Goal: Transaction & Acquisition: Purchase product/service

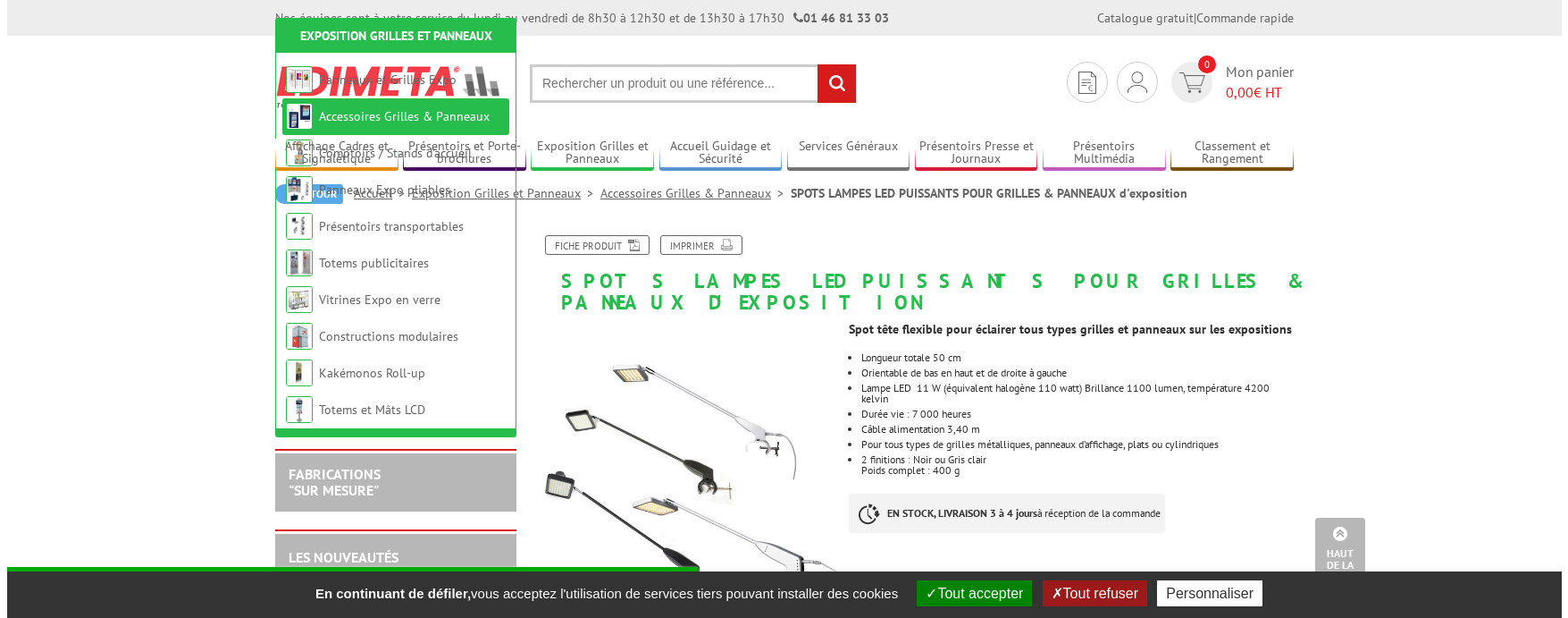
scroll to position [858, 0]
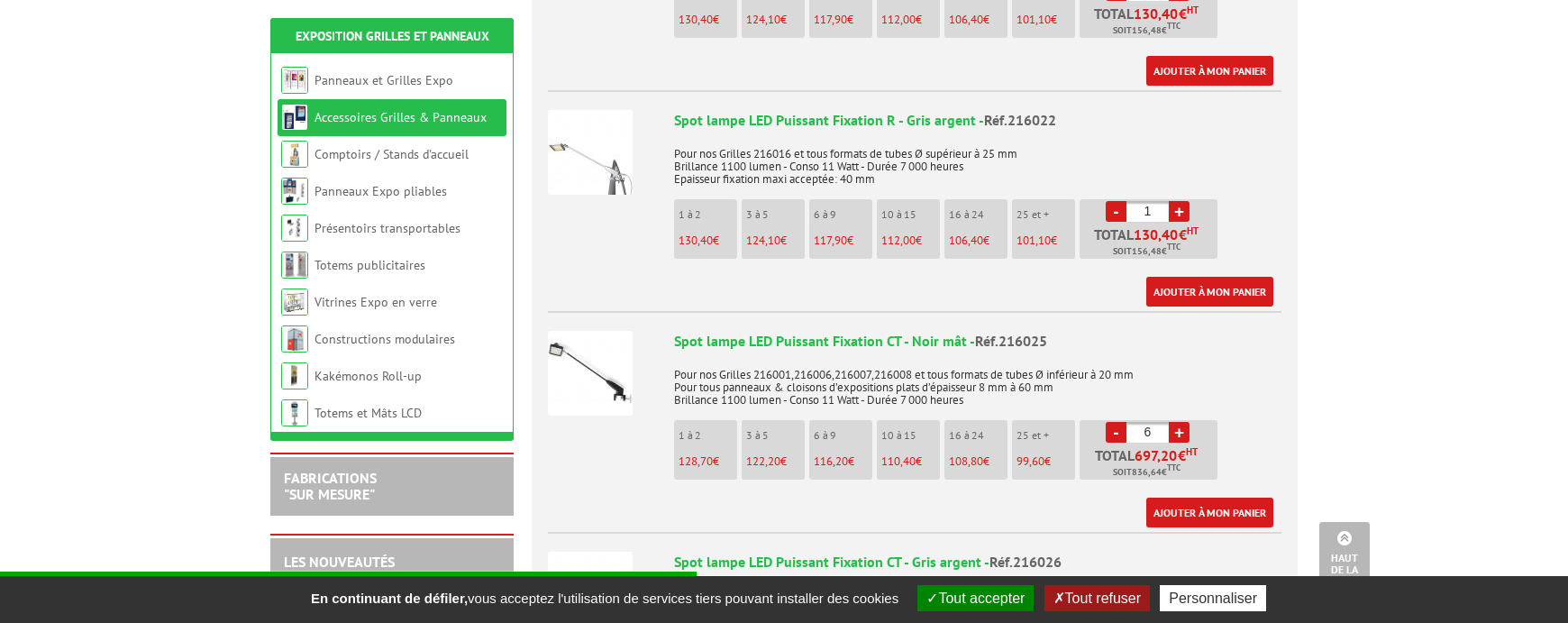
click at [1113, 421] on link "-" at bounding box center [1115, 431] width 21 height 21
type input "4"
click at [1221, 497] on link "Ajouter à mon panier" at bounding box center [1209, 512] width 127 height 30
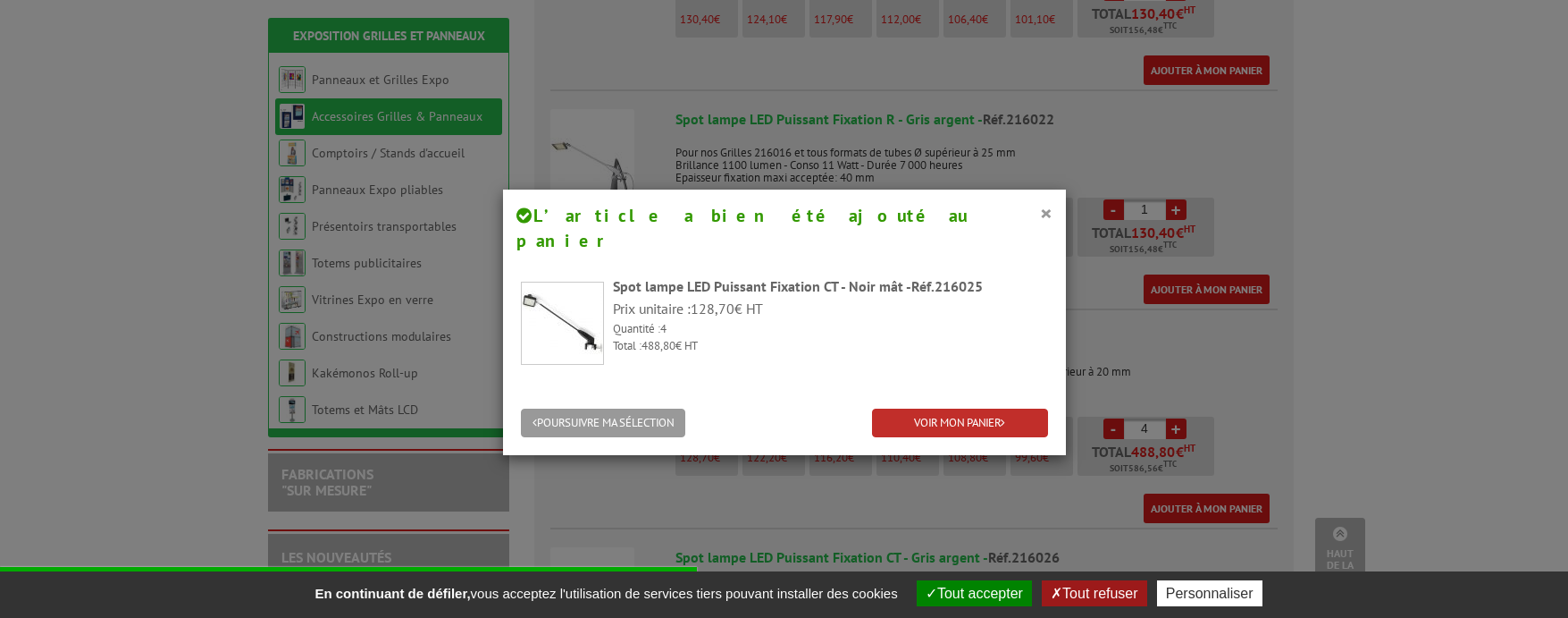
click at [983, 408] on link "VOIR MON PANIER" at bounding box center [959, 423] width 176 height 29
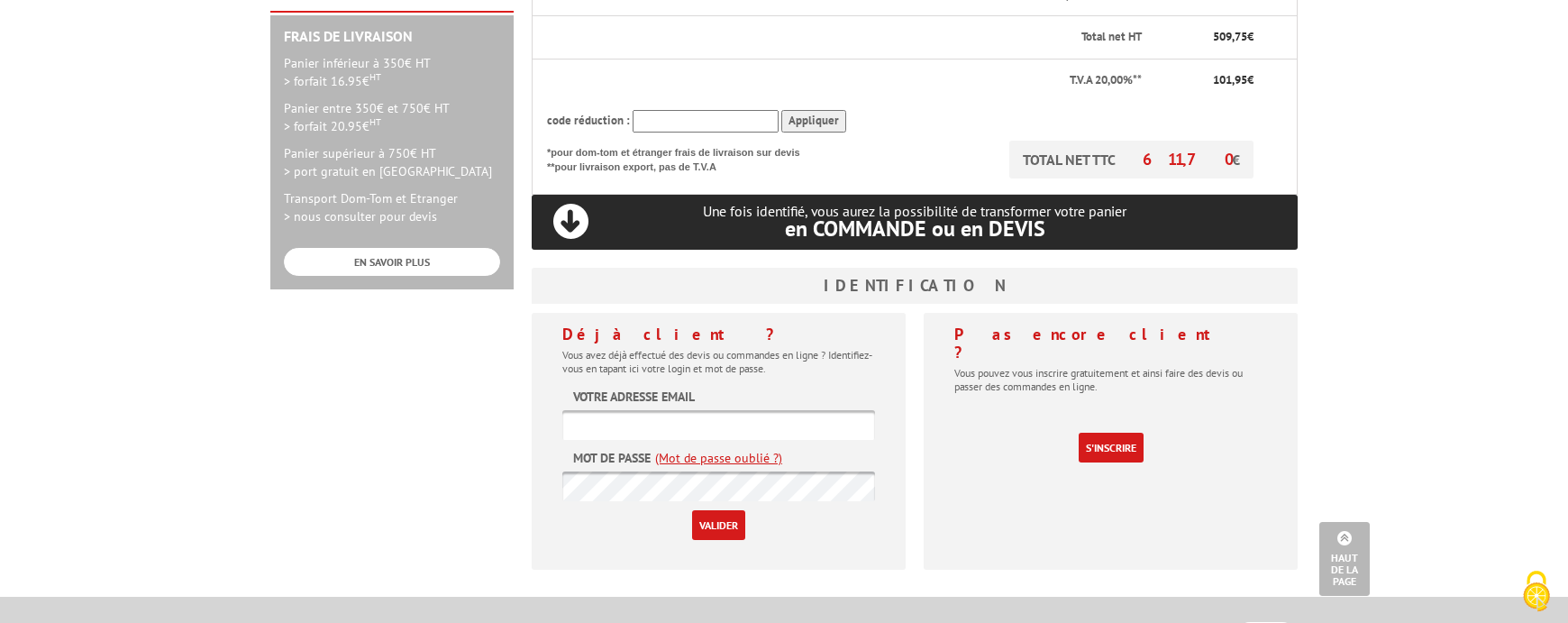
scroll to position [561, 0]
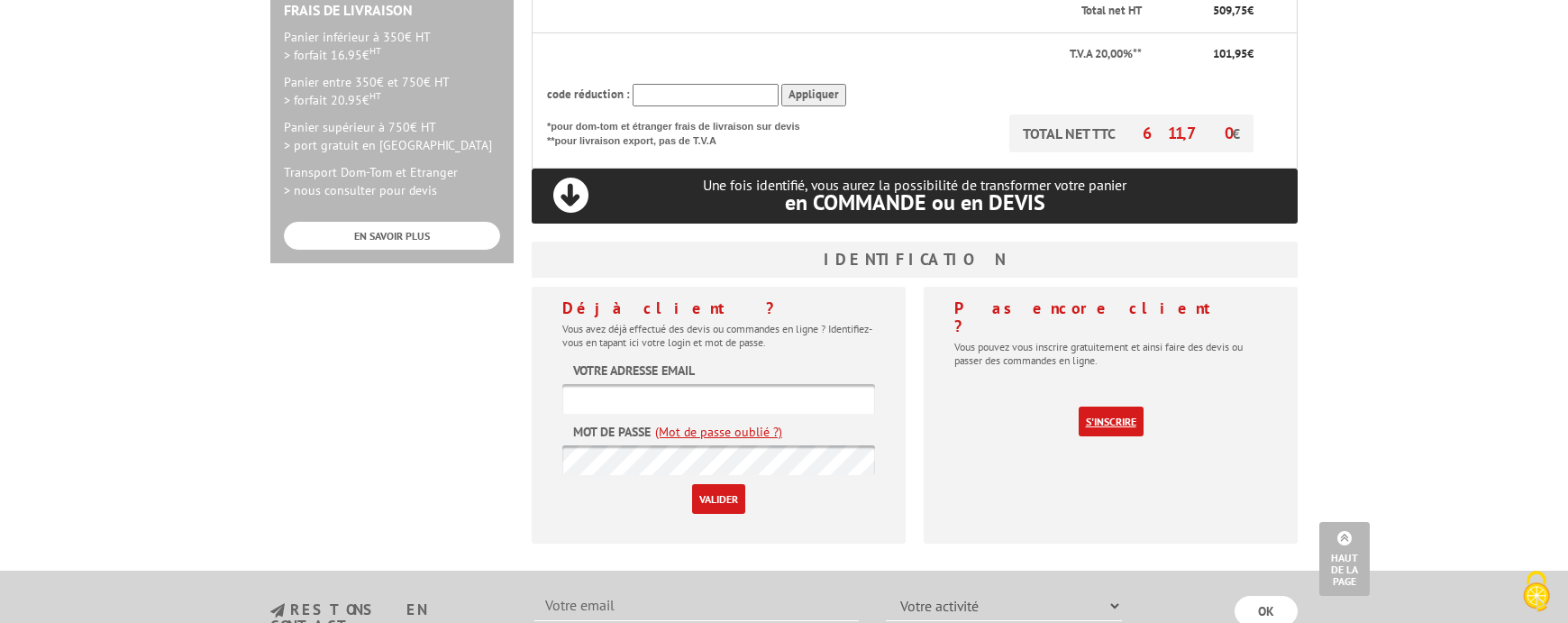
click at [1107, 406] on link "S'inscrire" at bounding box center [1111, 421] width 65 height 30
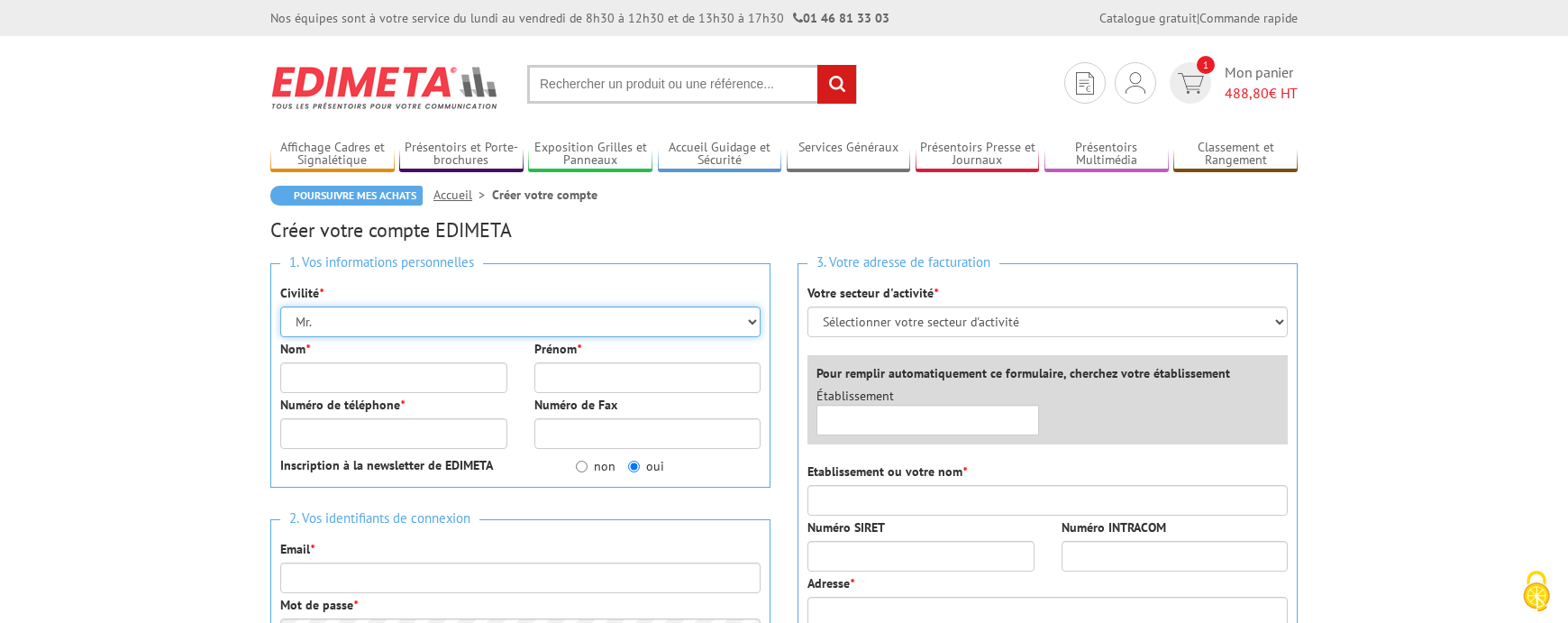
select select "Mme."
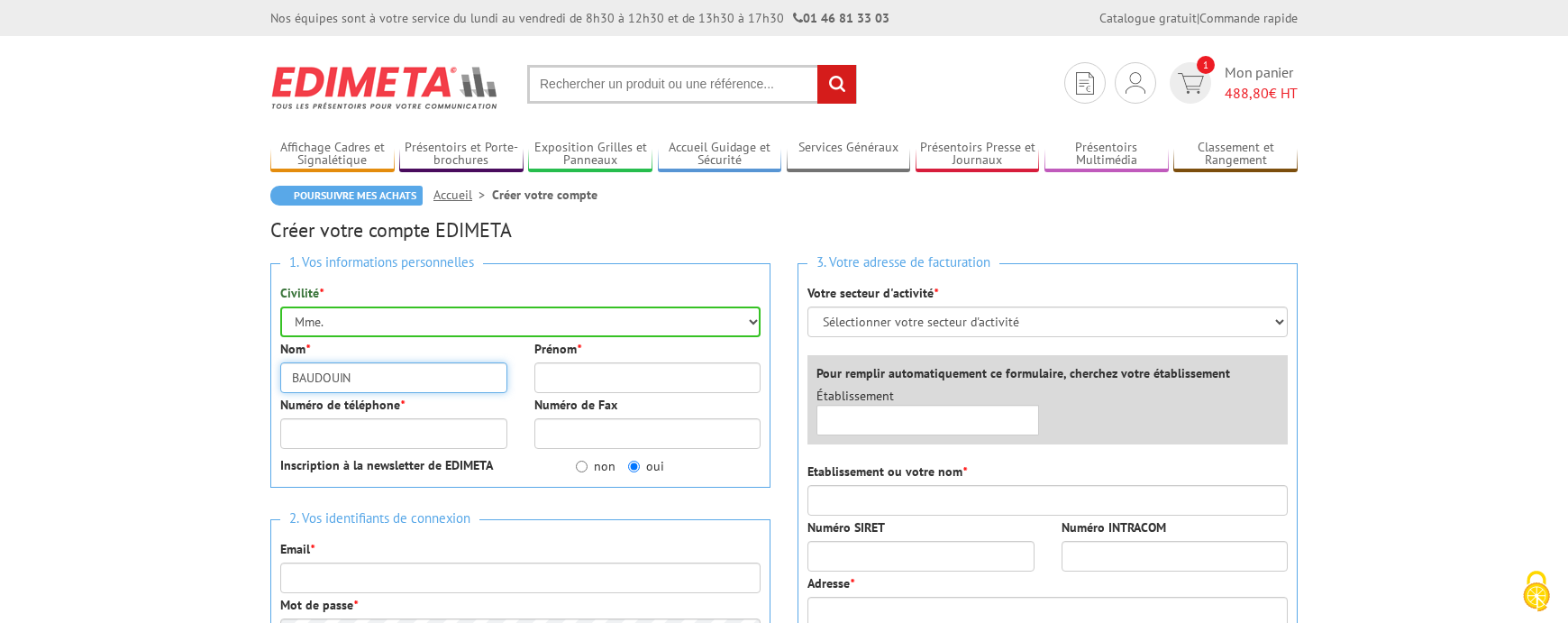
type input "BAUDOUIN"
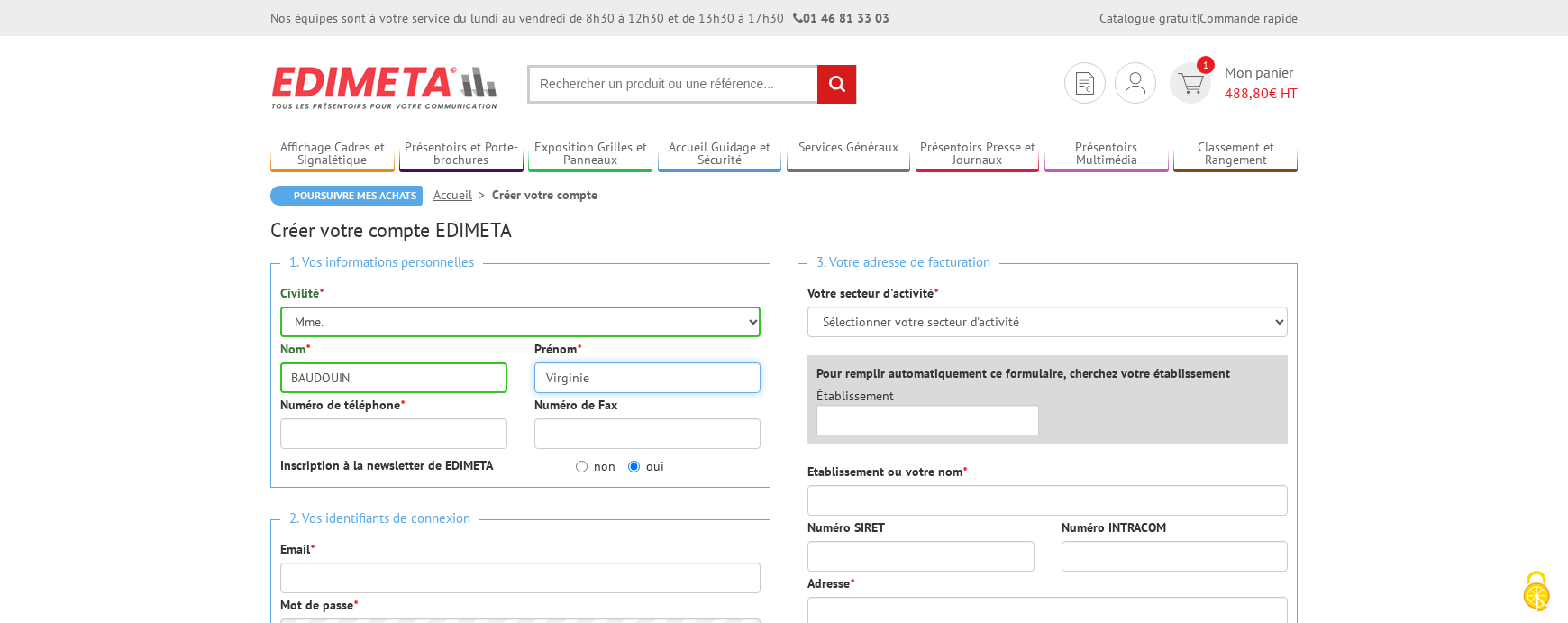
type input "Virginie"
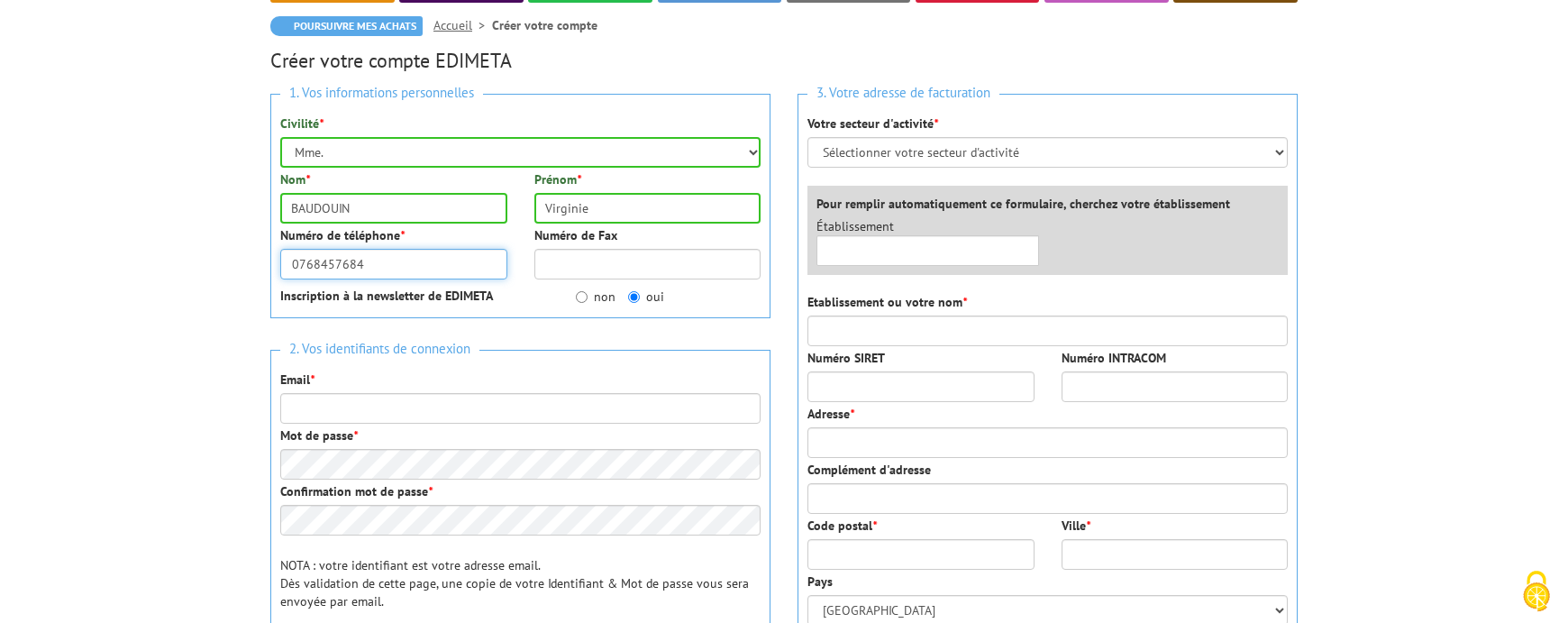
scroll to position [216, 0]
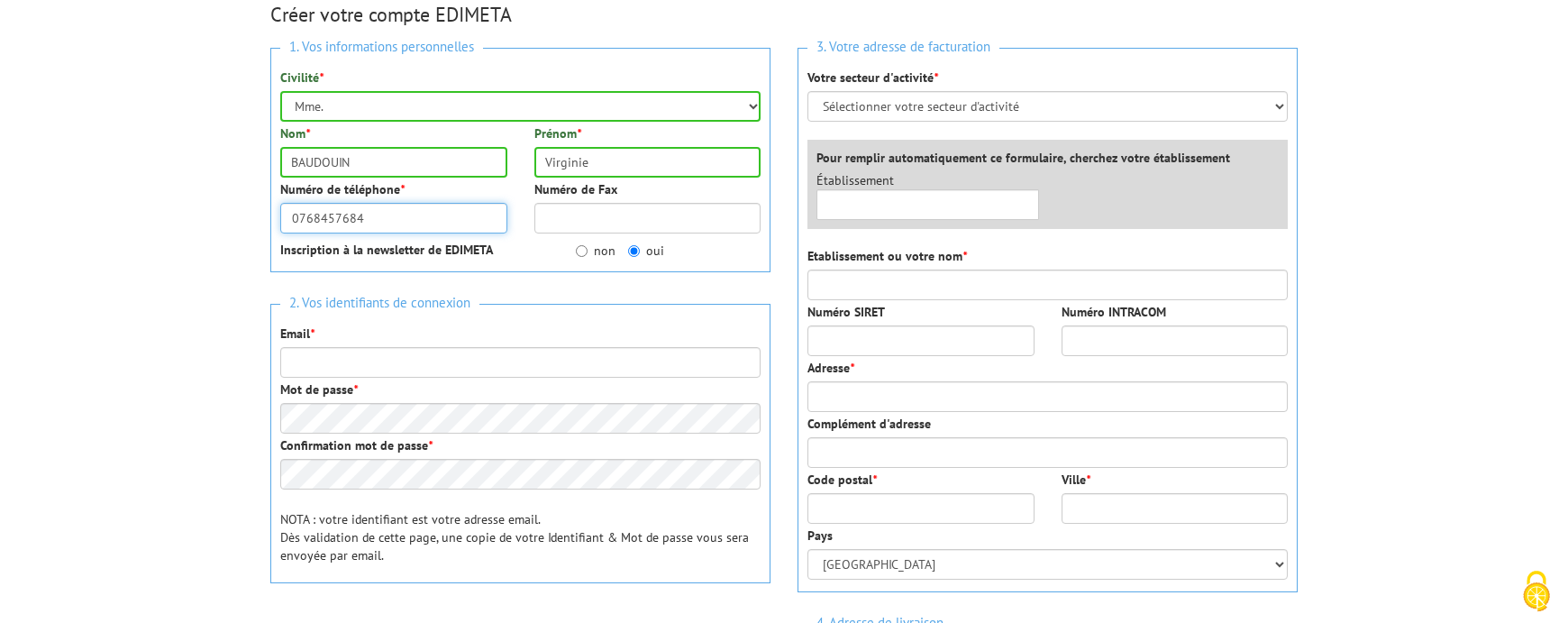
type input "0768457684"
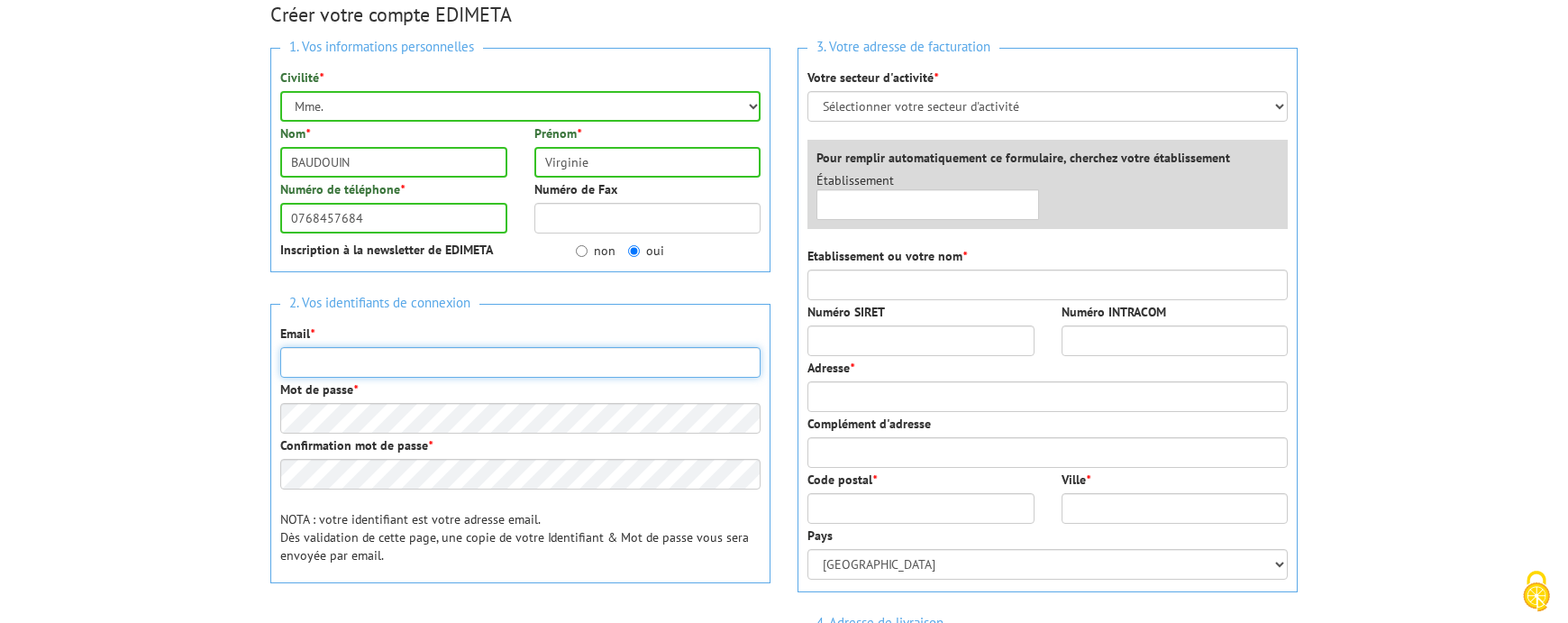
type input "b"
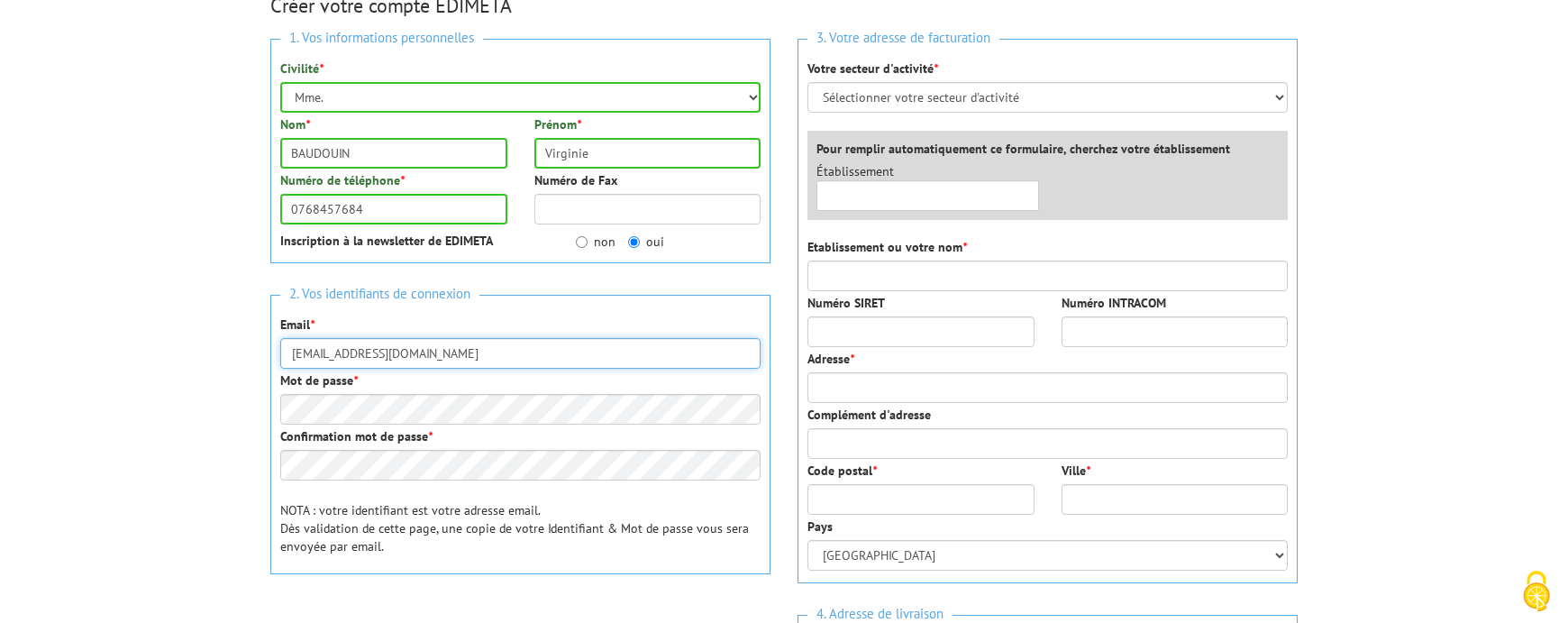
scroll to position [212, 0]
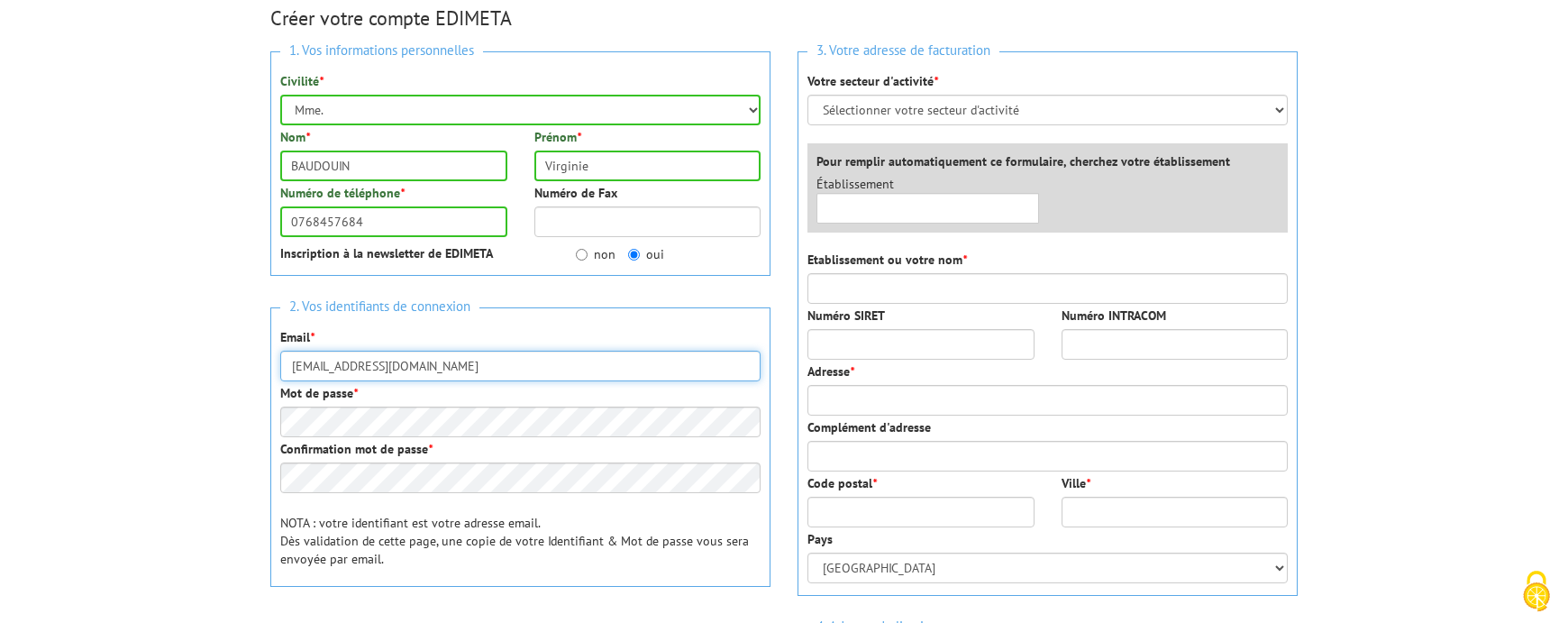
type input "[EMAIL_ADDRESS][DOMAIN_NAME]"
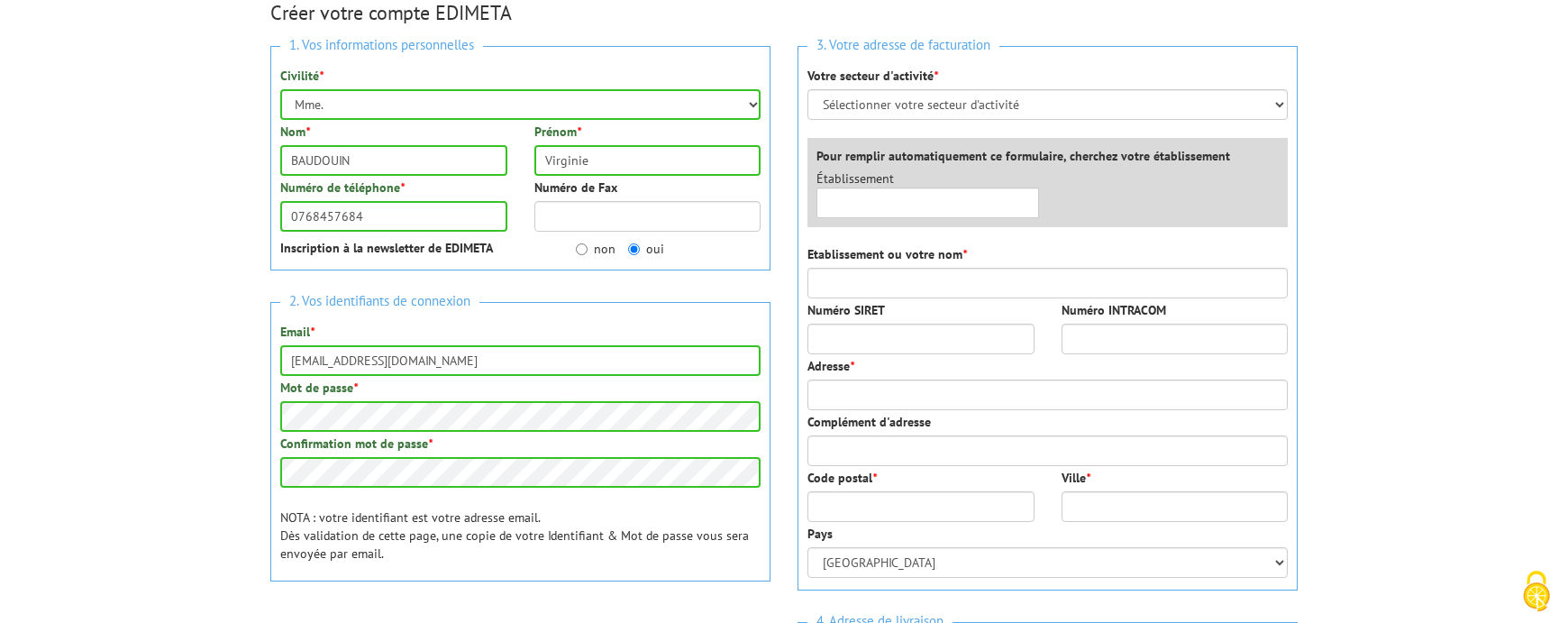
scroll to position [177, 0]
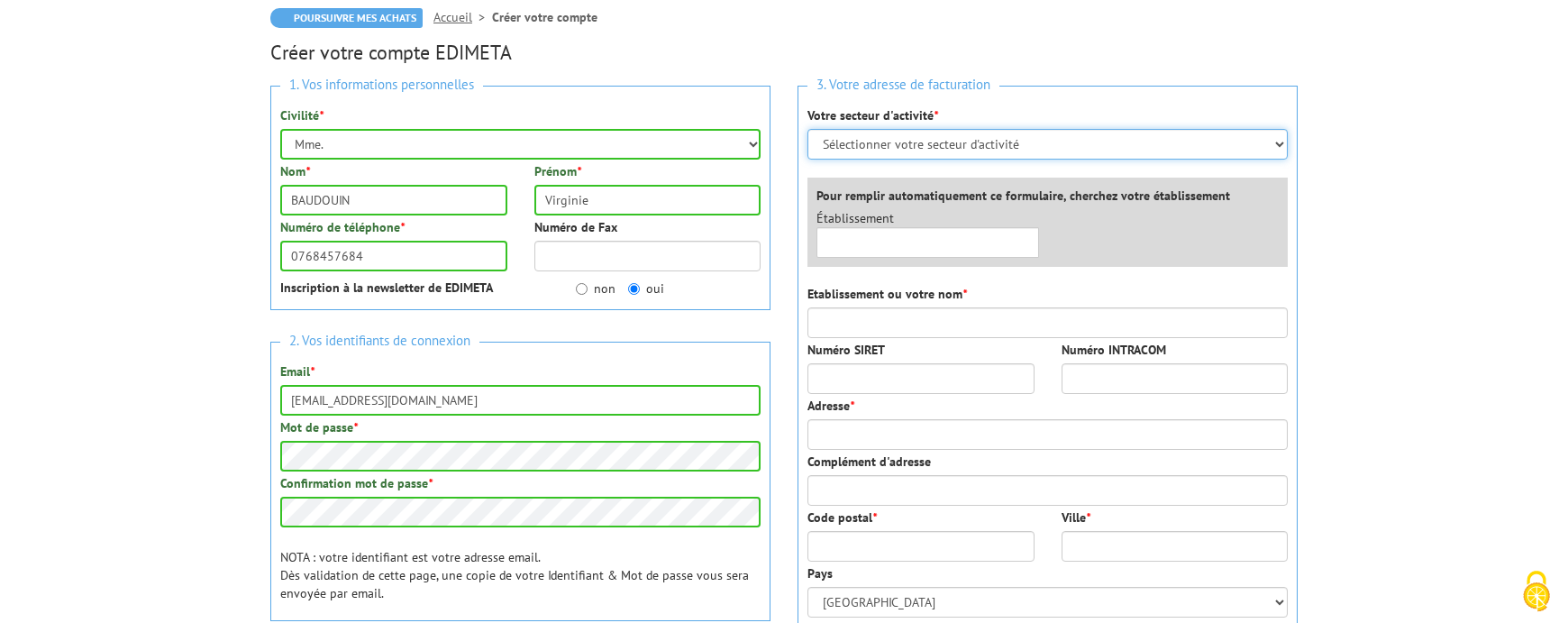
select select "877"
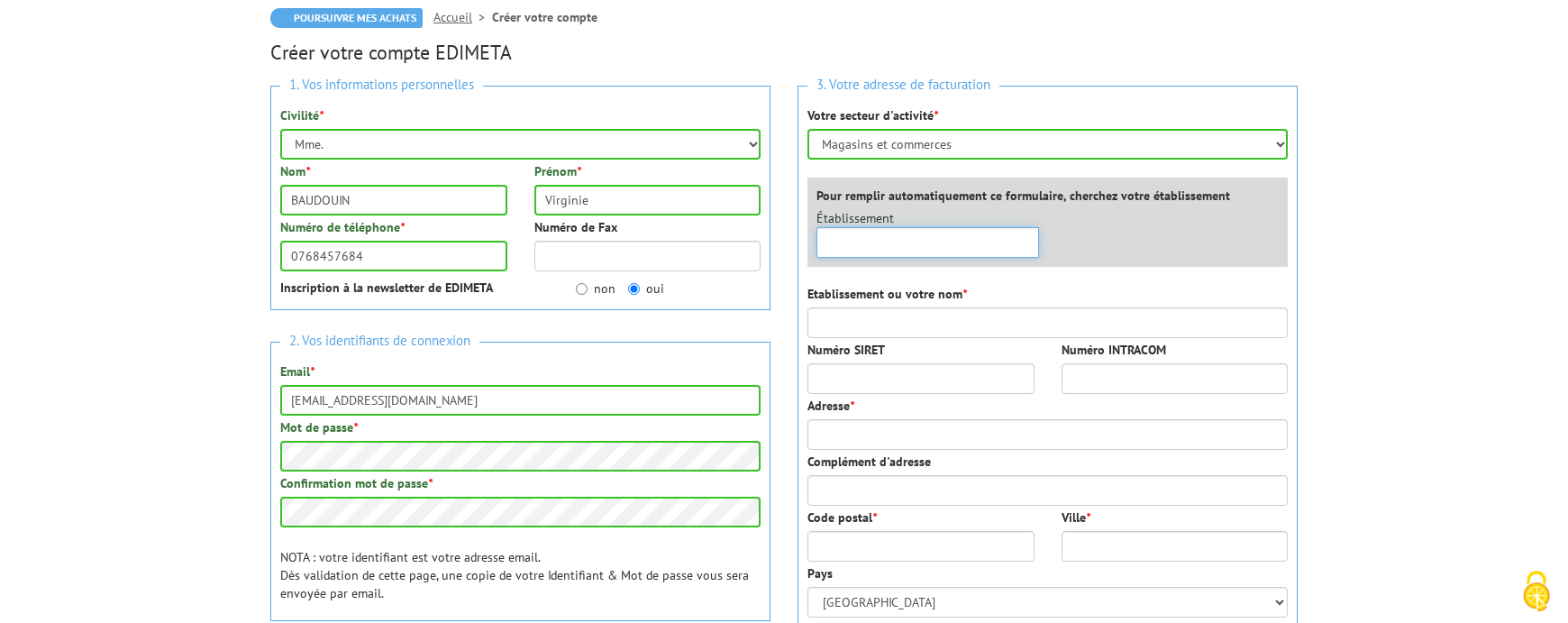
click at [959, 246] on input "text" at bounding box center [927, 242] width 222 height 31
type input "FUKURI"
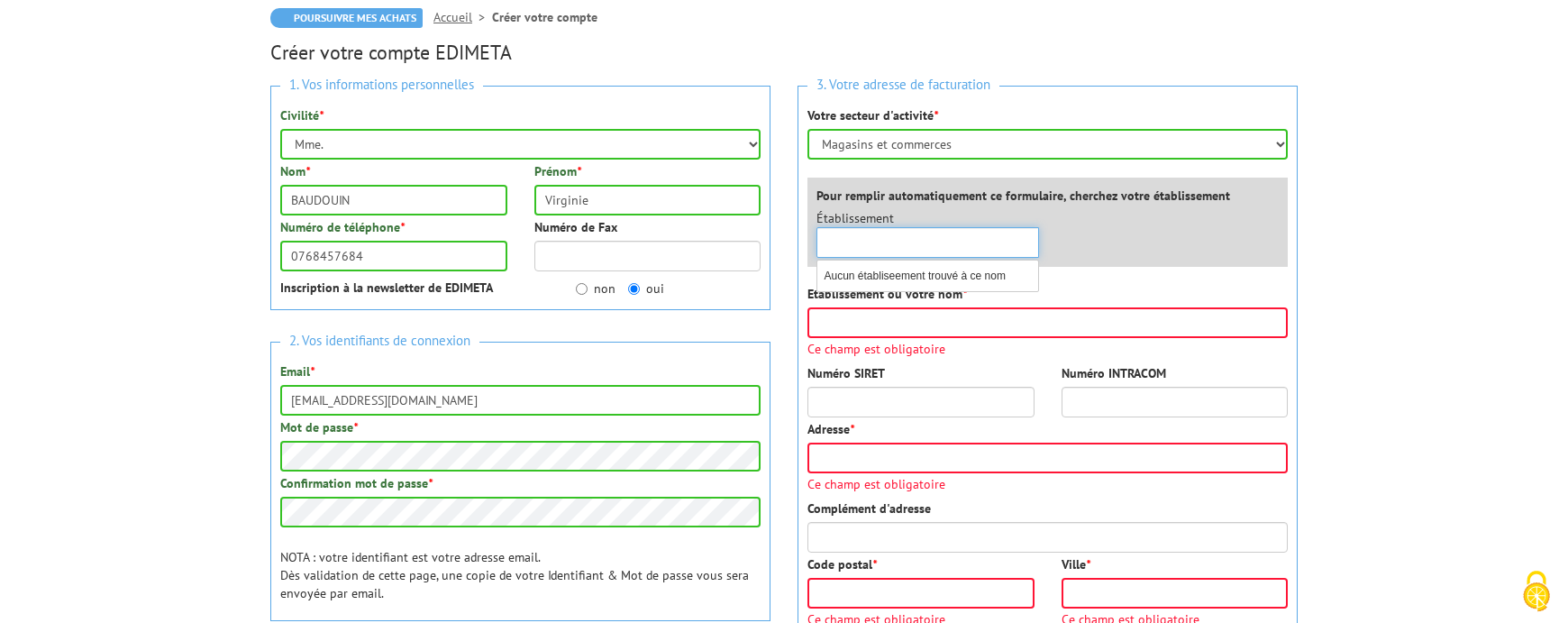
click at [1033, 235] on div "×" at bounding box center [927, 242] width 222 height 31
click at [1049, 239] on div "Établissement × Aucun établiseement trouvé à ce nom" at bounding box center [928, 232] width 250 height 48
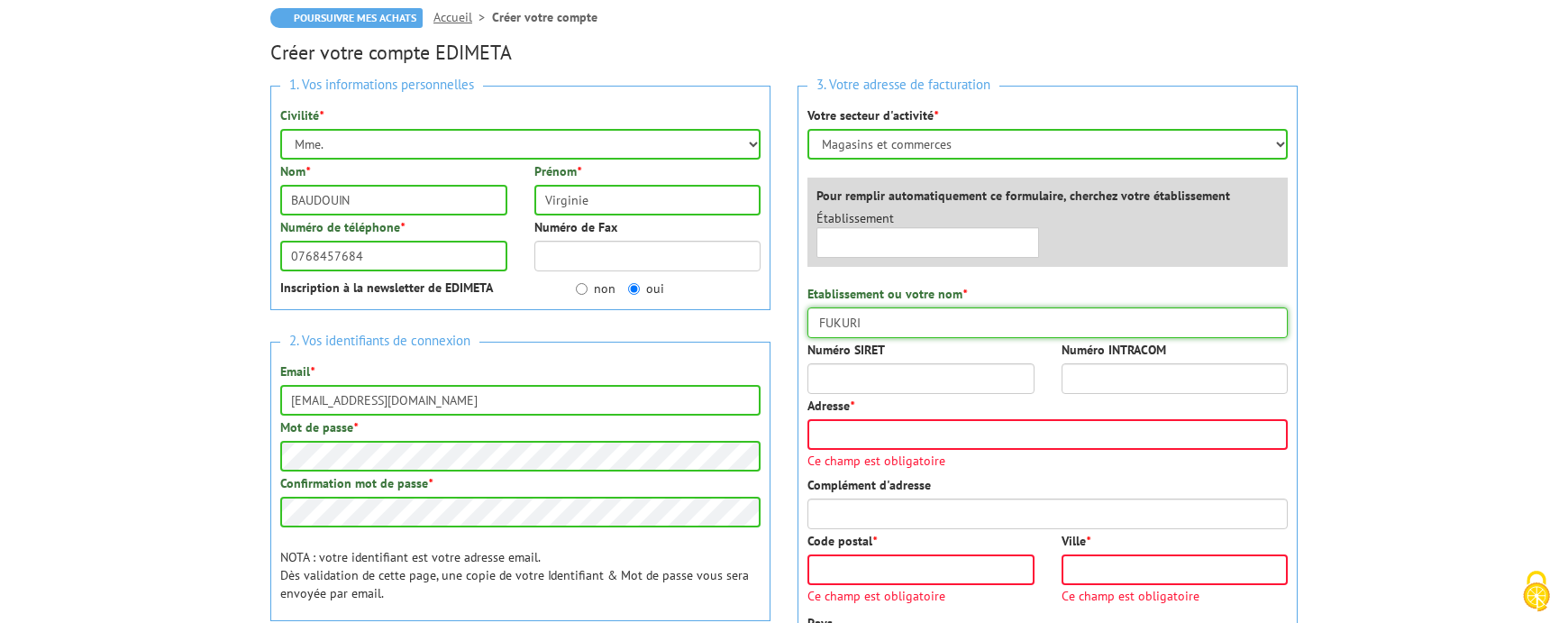
type input "FUKURI"
click at [915, 373] on input "Numéro SIRET" at bounding box center [920, 378] width 227 height 31
type input "91807114300013"
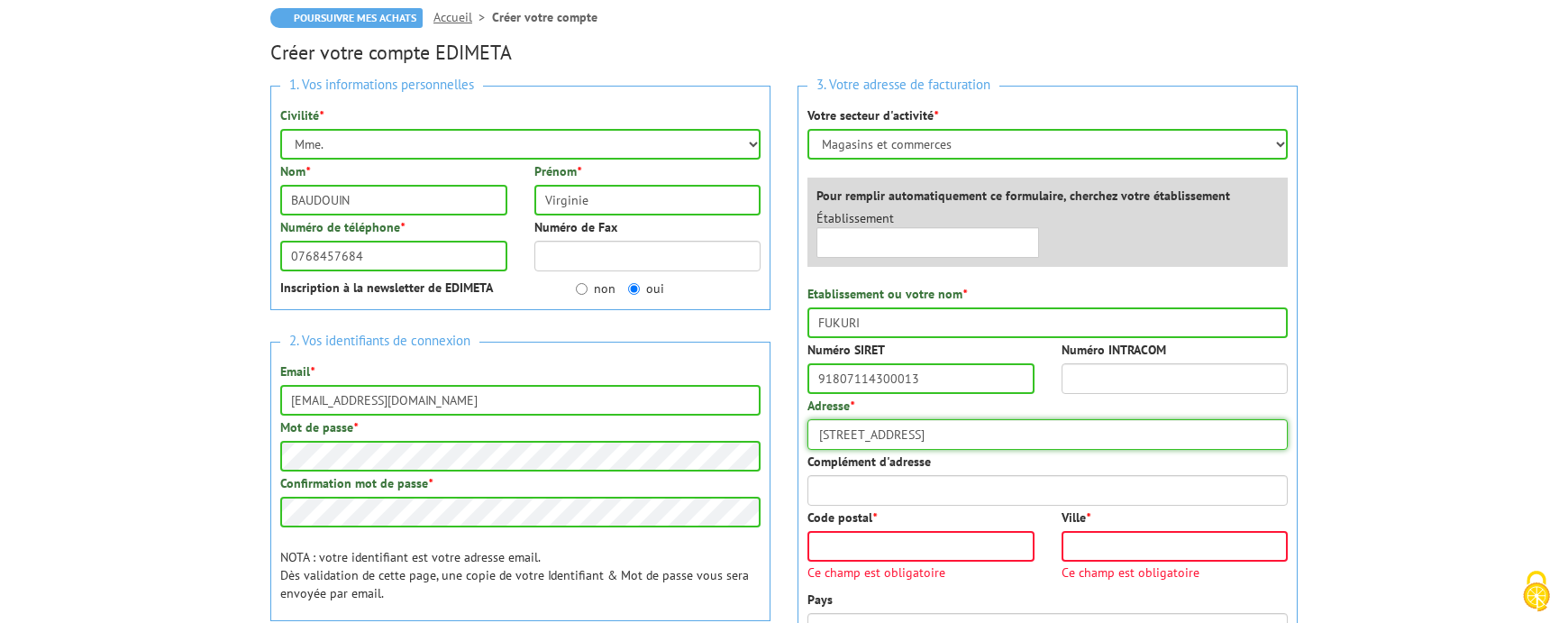
type input "37 rue Branly"
type input "Atelier 4"
type input "85500"
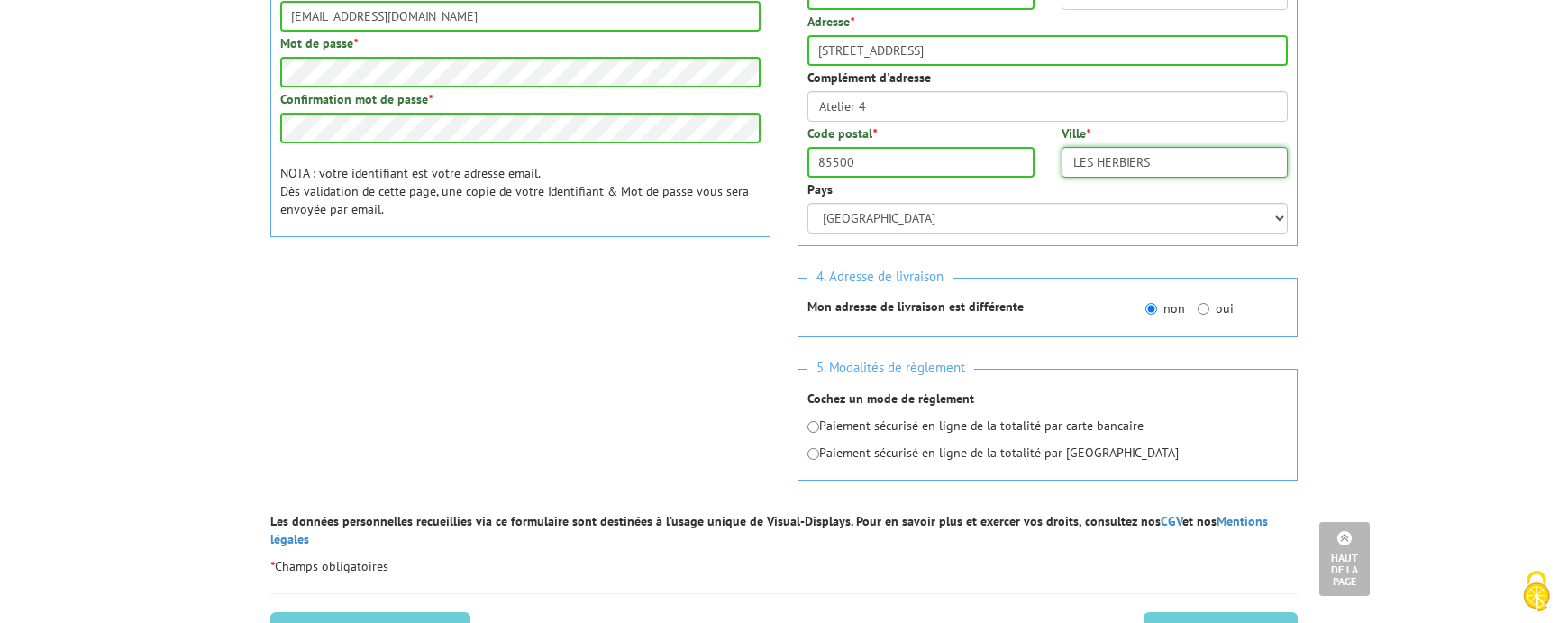
scroll to position [678, 0]
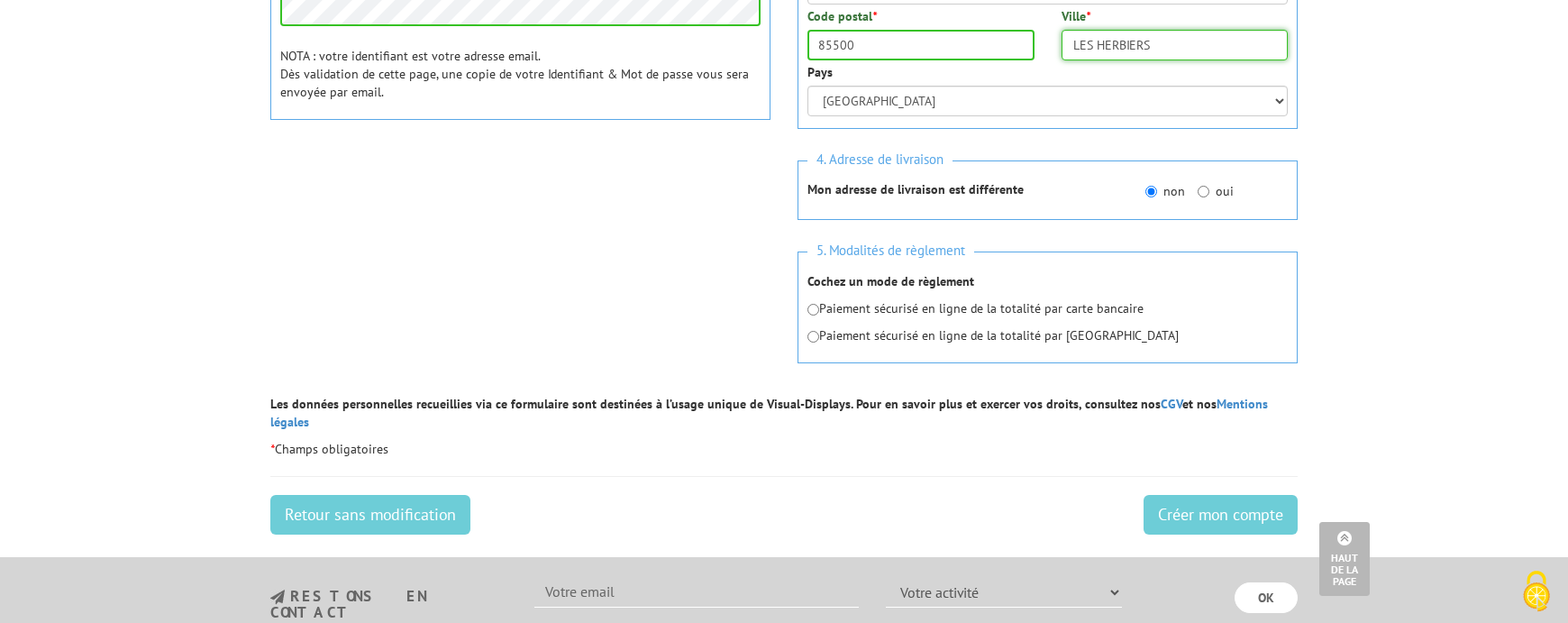
type input "LES HERBIERS"
click at [814, 308] on input "radio" at bounding box center [813, 310] width 12 height 12
radio input "true"
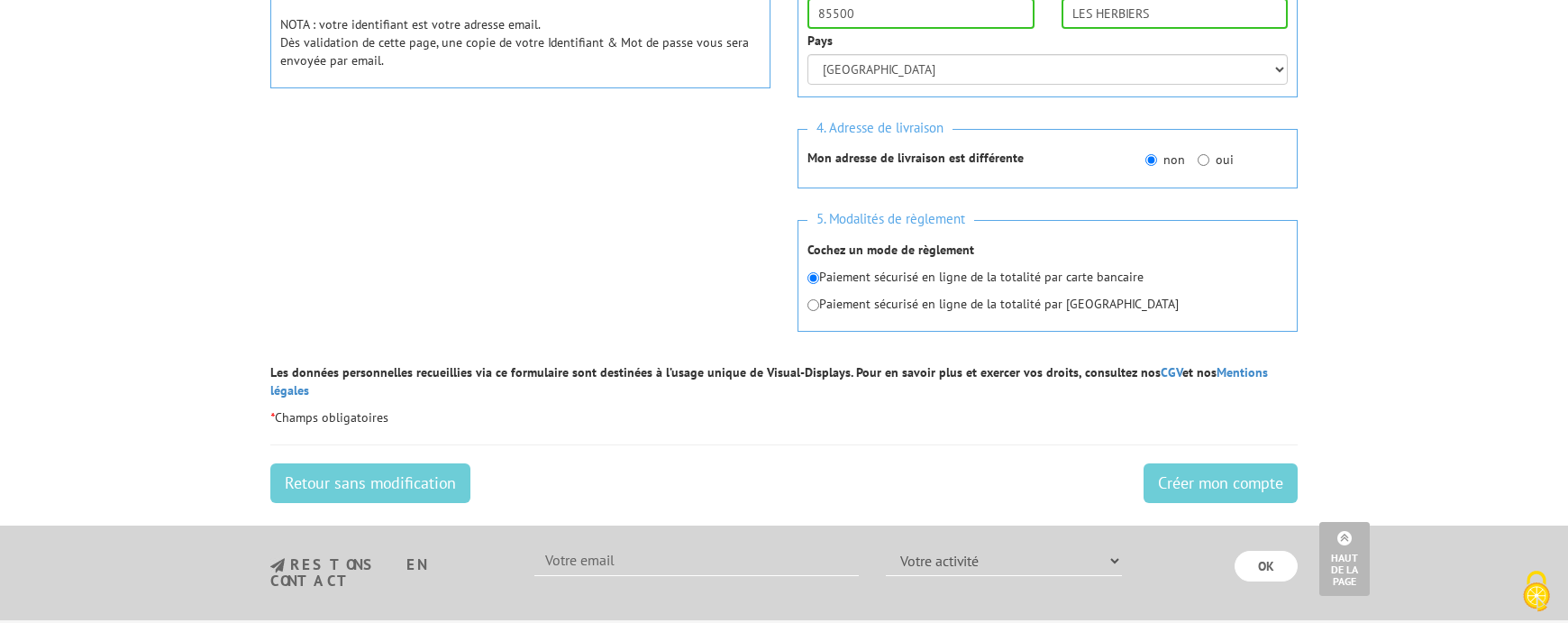
scroll to position [752, 0]
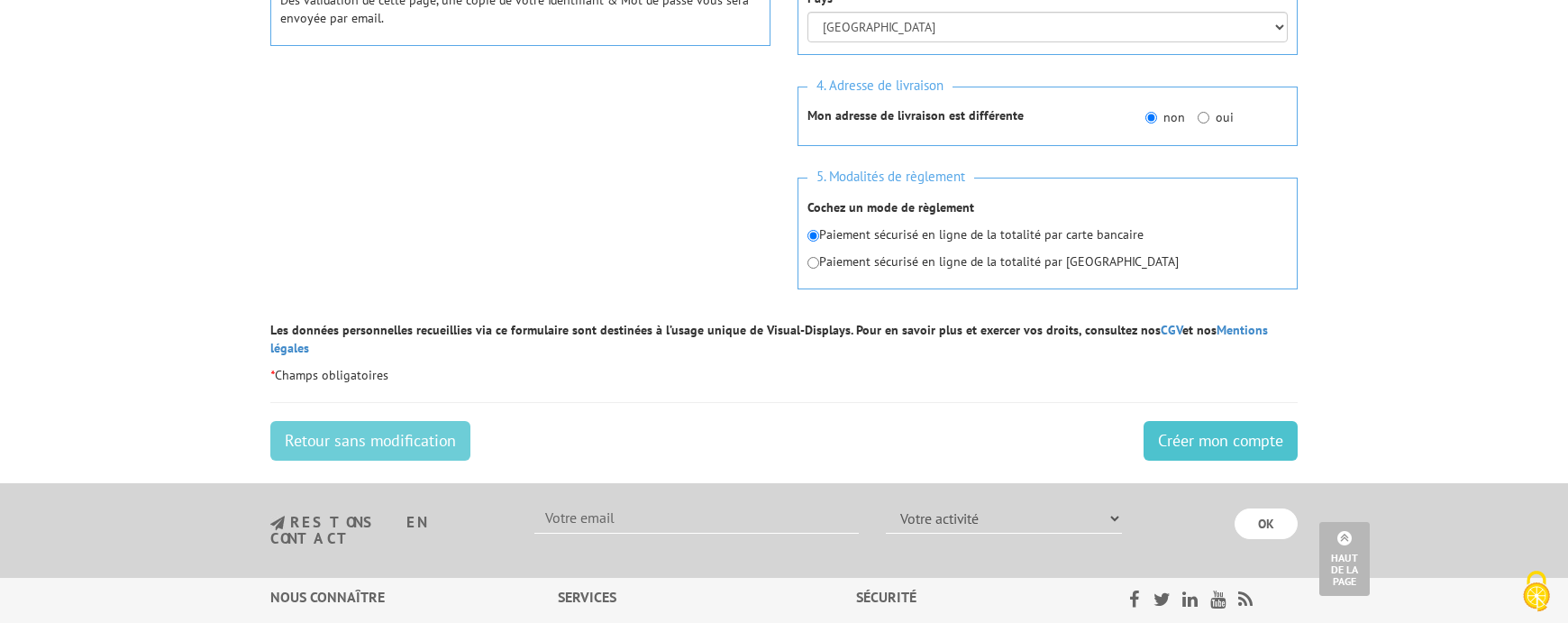
click at [1200, 429] on input "Créer mon compte" at bounding box center [1221, 441] width 155 height 39
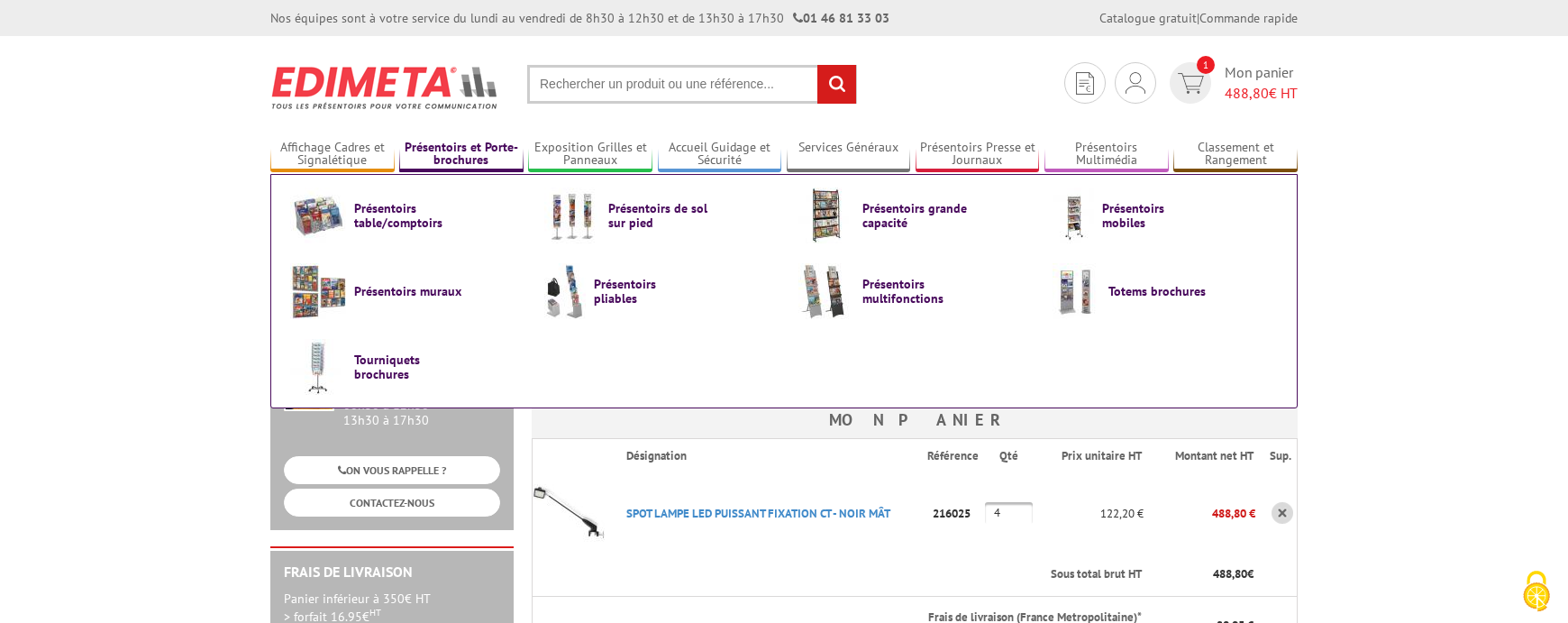
click at [478, 163] on link "Présentoirs et Porte-brochures" at bounding box center [462, 155] width 124 height 30
